Goal: Find specific page/section: Find specific page/section

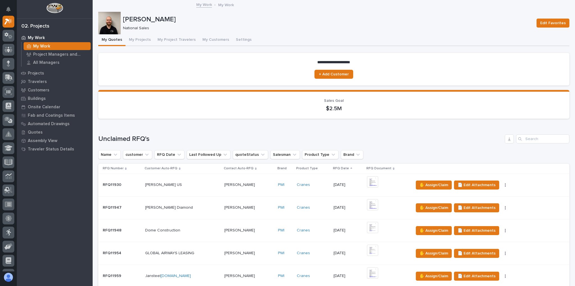
scroll to position [112, 0]
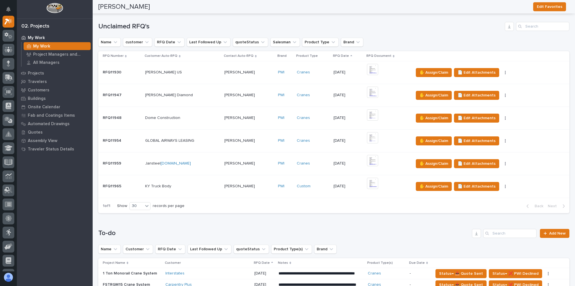
click at [203, 185] on p at bounding box center [182, 186] width 75 height 5
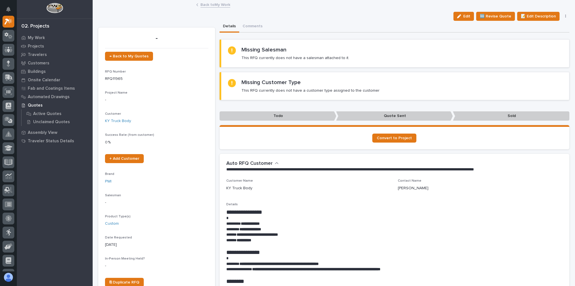
click at [218, 7] on link "Back to My Work" at bounding box center [216, 4] width 30 height 6
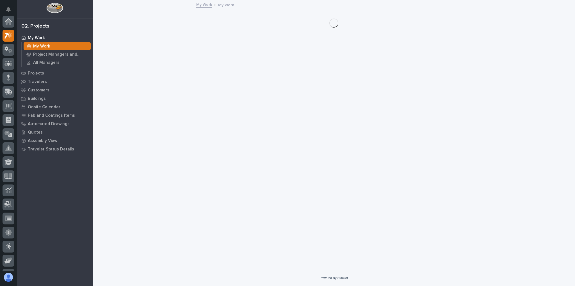
scroll to position [15, 0]
